Goal: Information Seeking & Learning: Learn about a topic

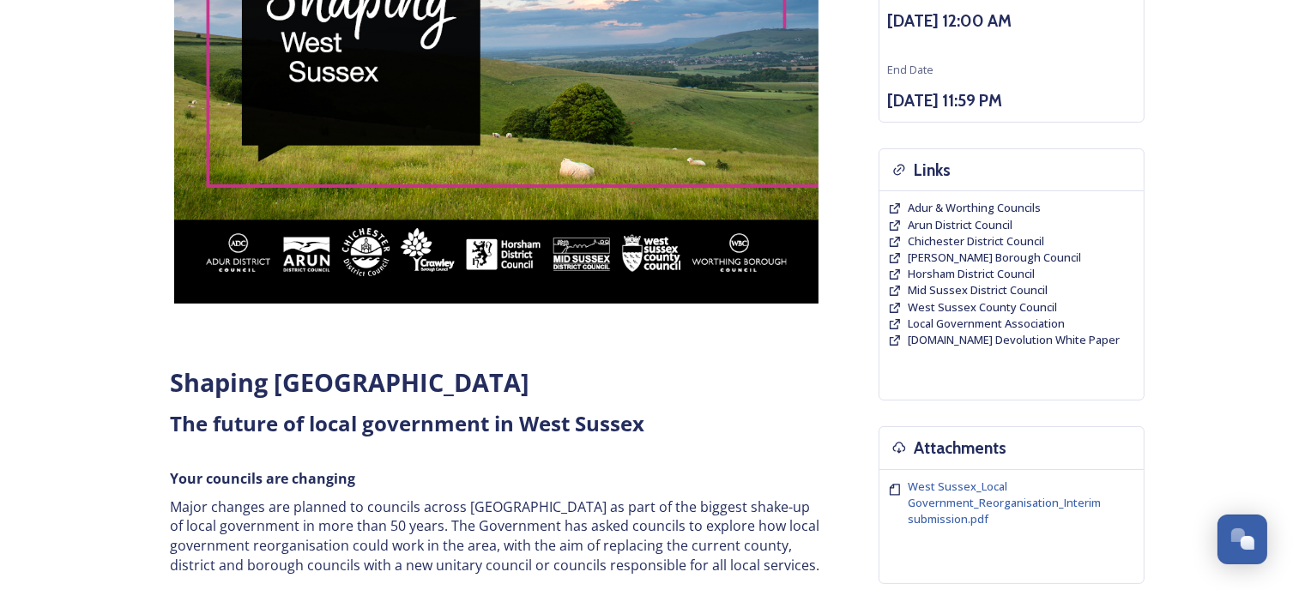
scroll to position [515, 0]
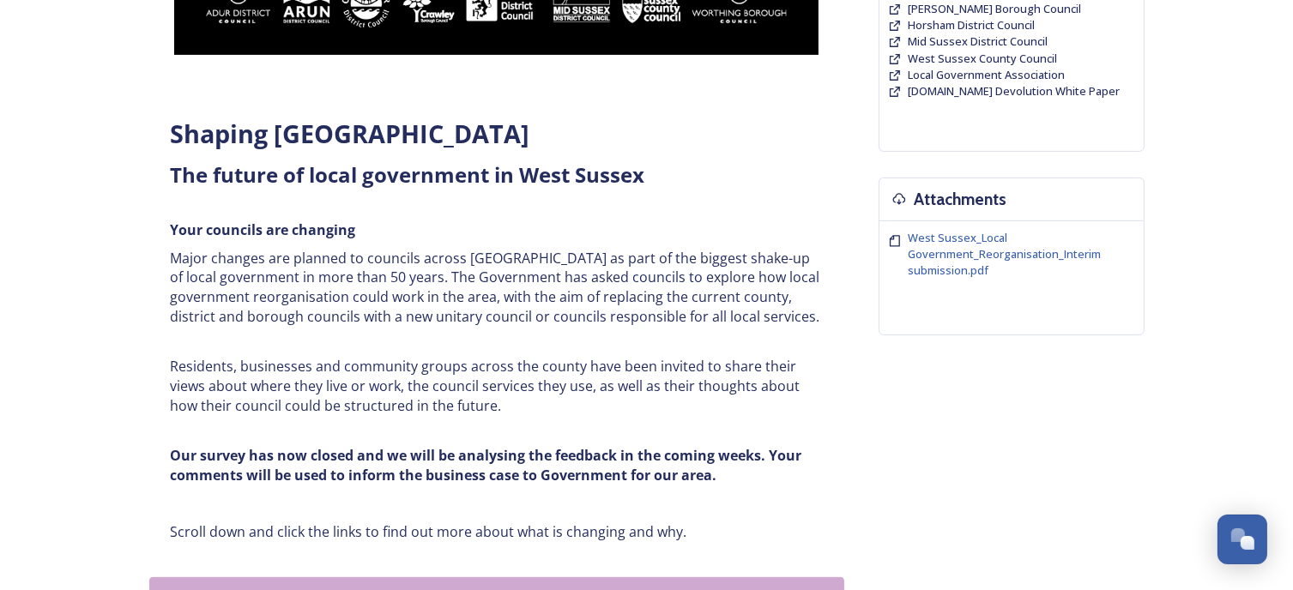
drag, startPoint x: 508, startPoint y: 411, endPoint x: 160, endPoint y: 231, distance: 392.3
click at [160, 231] on div "Shaping [GEOGRAPHIC_DATA] ﻿﻿﻿The future of local government in [GEOGRAPHIC_DATA…" at bounding box center [497, 328] width 678 height 445
copy div "Your councils are changing Major changes are planned to councils across [GEOGRA…"
click at [766, 137] on h1 "Shaping [GEOGRAPHIC_DATA]" at bounding box center [497, 134] width 652 height 35
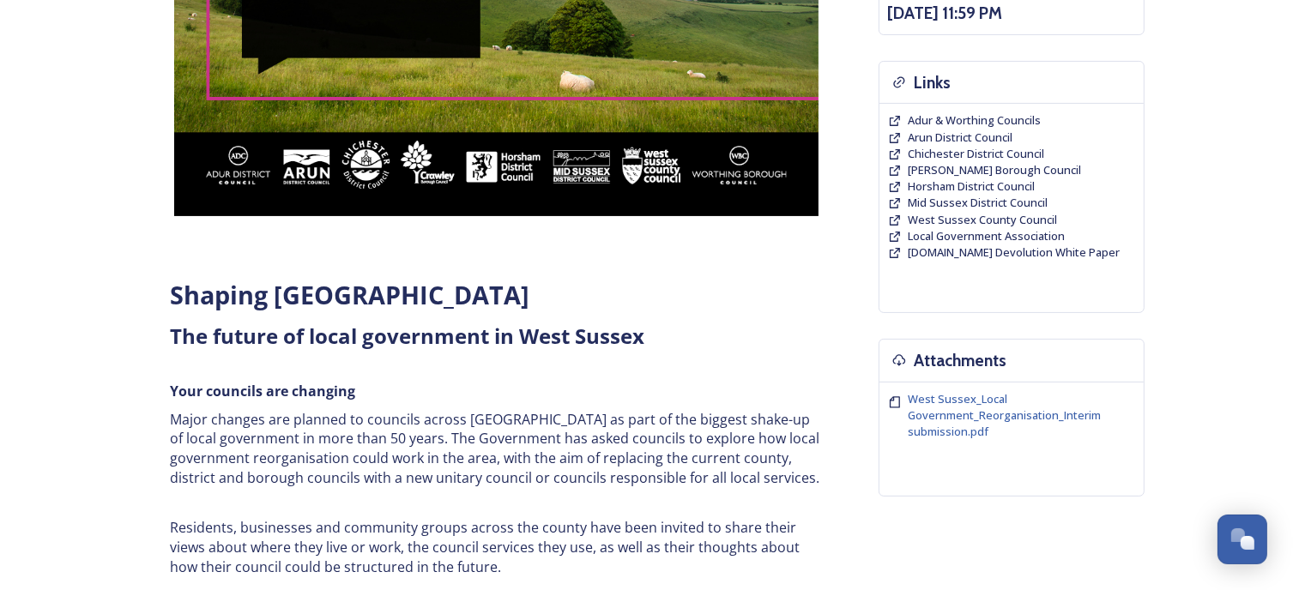
scroll to position [429, 0]
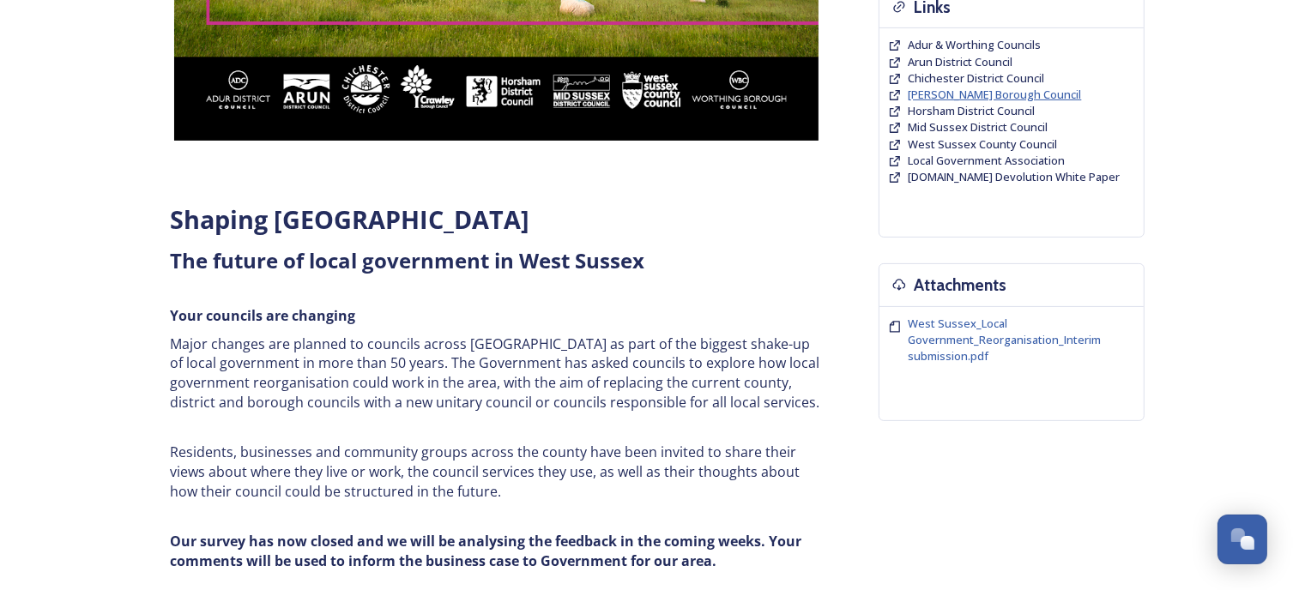
click at [937, 95] on span "[PERSON_NAME] Borough Council" at bounding box center [995, 94] width 173 height 15
